Goal: Information Seeking & Learning: Learn about a topic

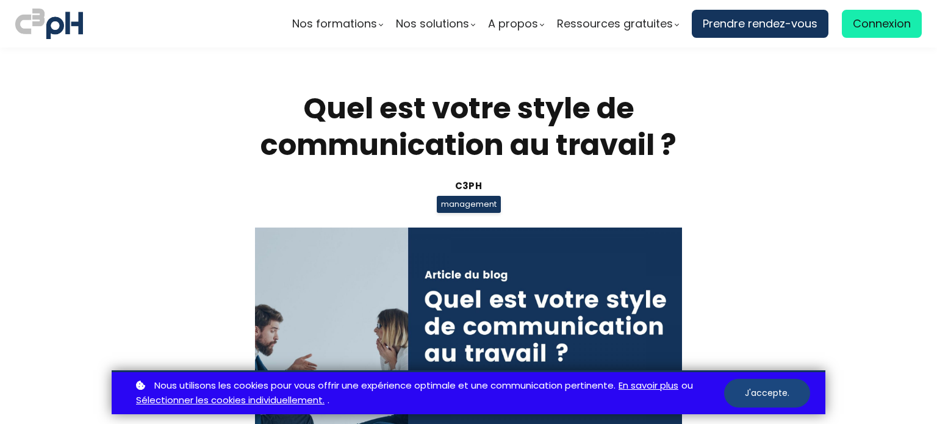
click at [756, 394] on button "J'accepte." at bounding box center [767, 393] width 86 height 29
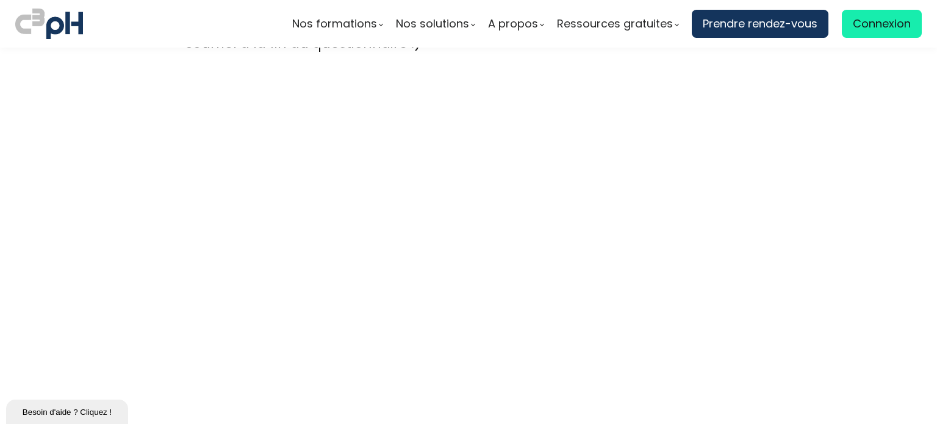
scroll to position [3359, 0]
